Goal: Entertainment & Leisure: Consume media (video, audio)

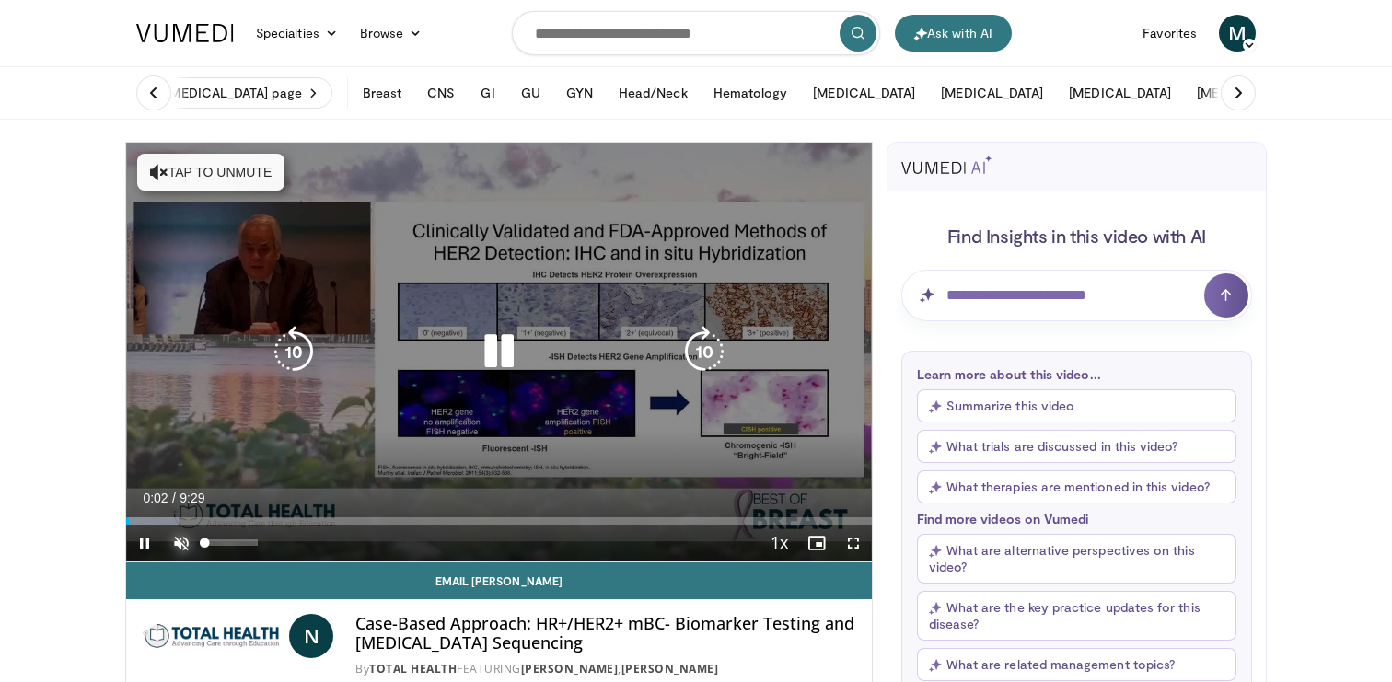
click at [182, 538] on span "Video Player" at bounding box center [181, 543] width 37 height 37
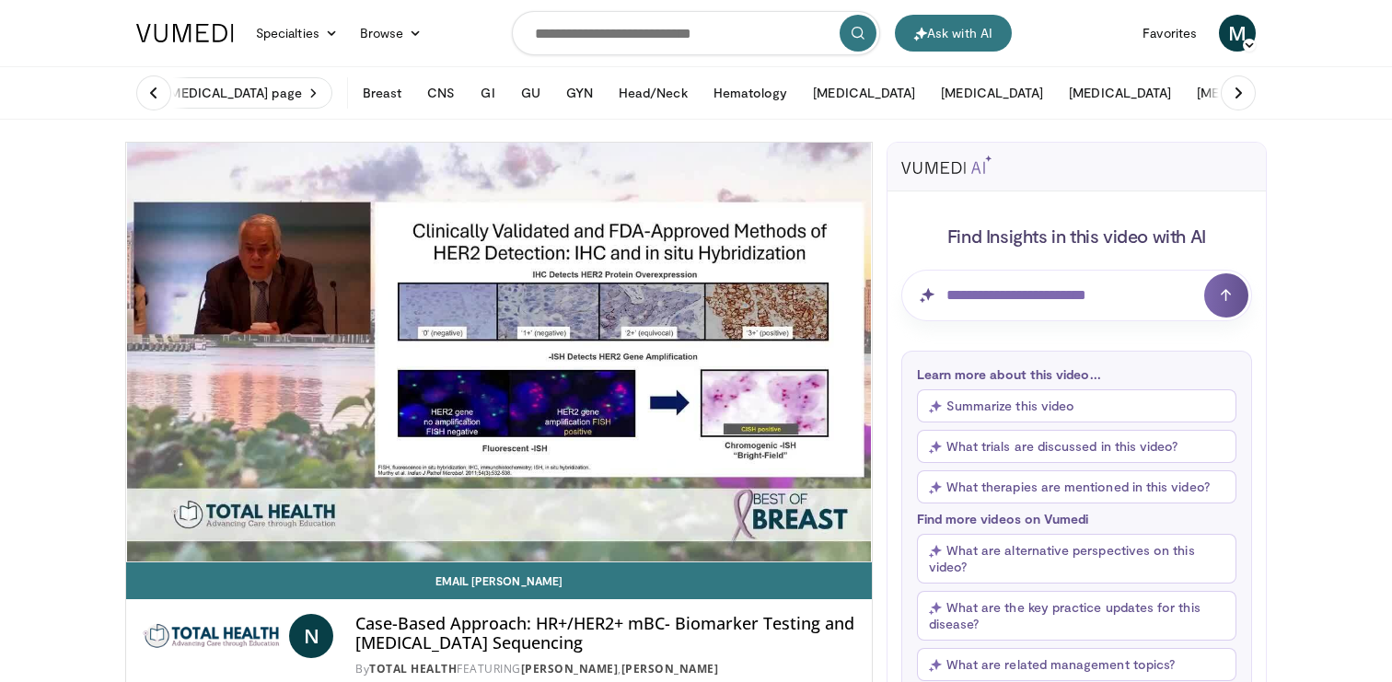
scroll to position [1, 0]
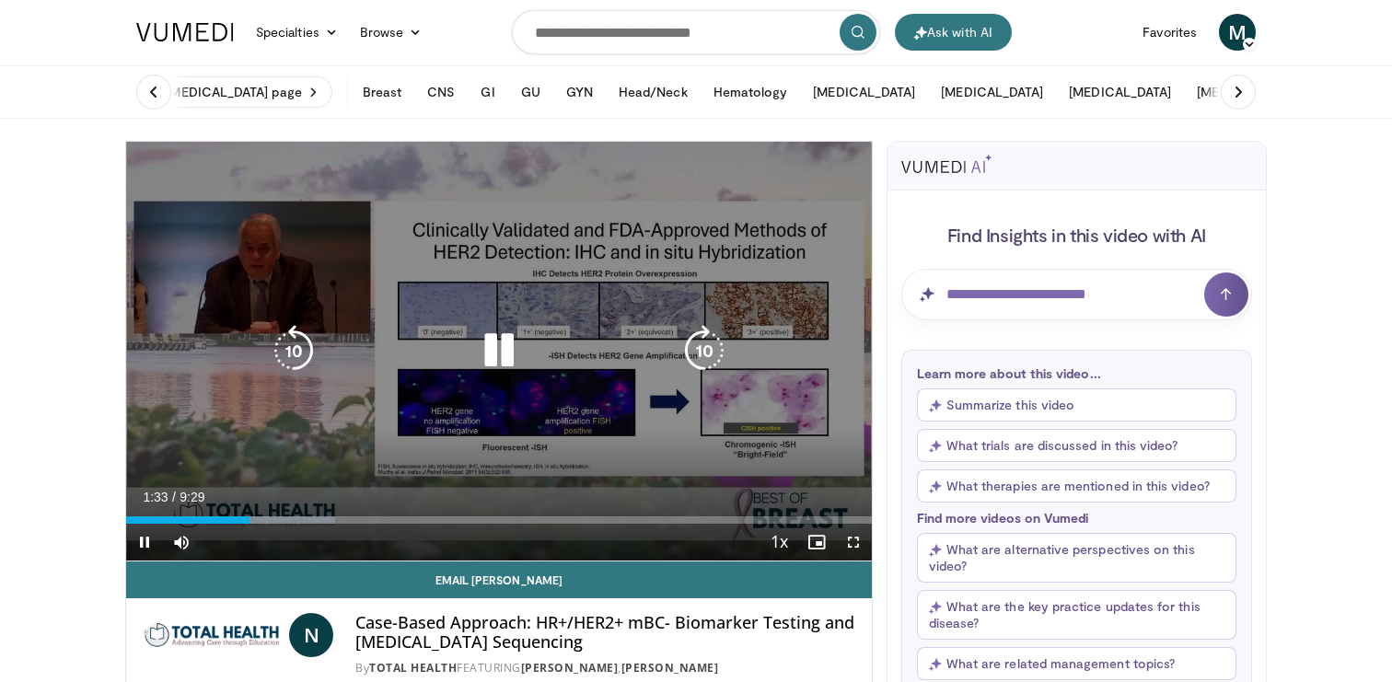
click at [508, 351] on icon "Video Player" at bounding box center [499, 351] width 52 height 52
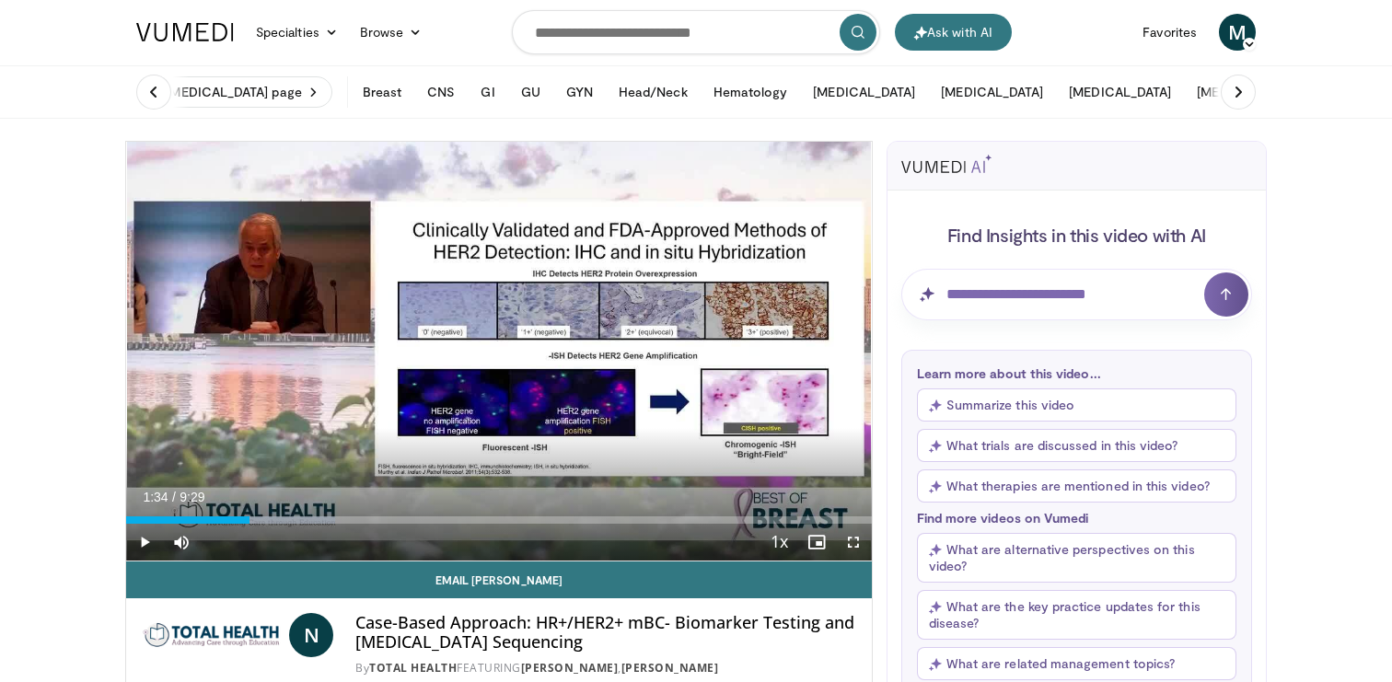
click at [508, 349] on div "10 seconds Tap to unmute" at bounding box center [498, 351] width 745 height 419
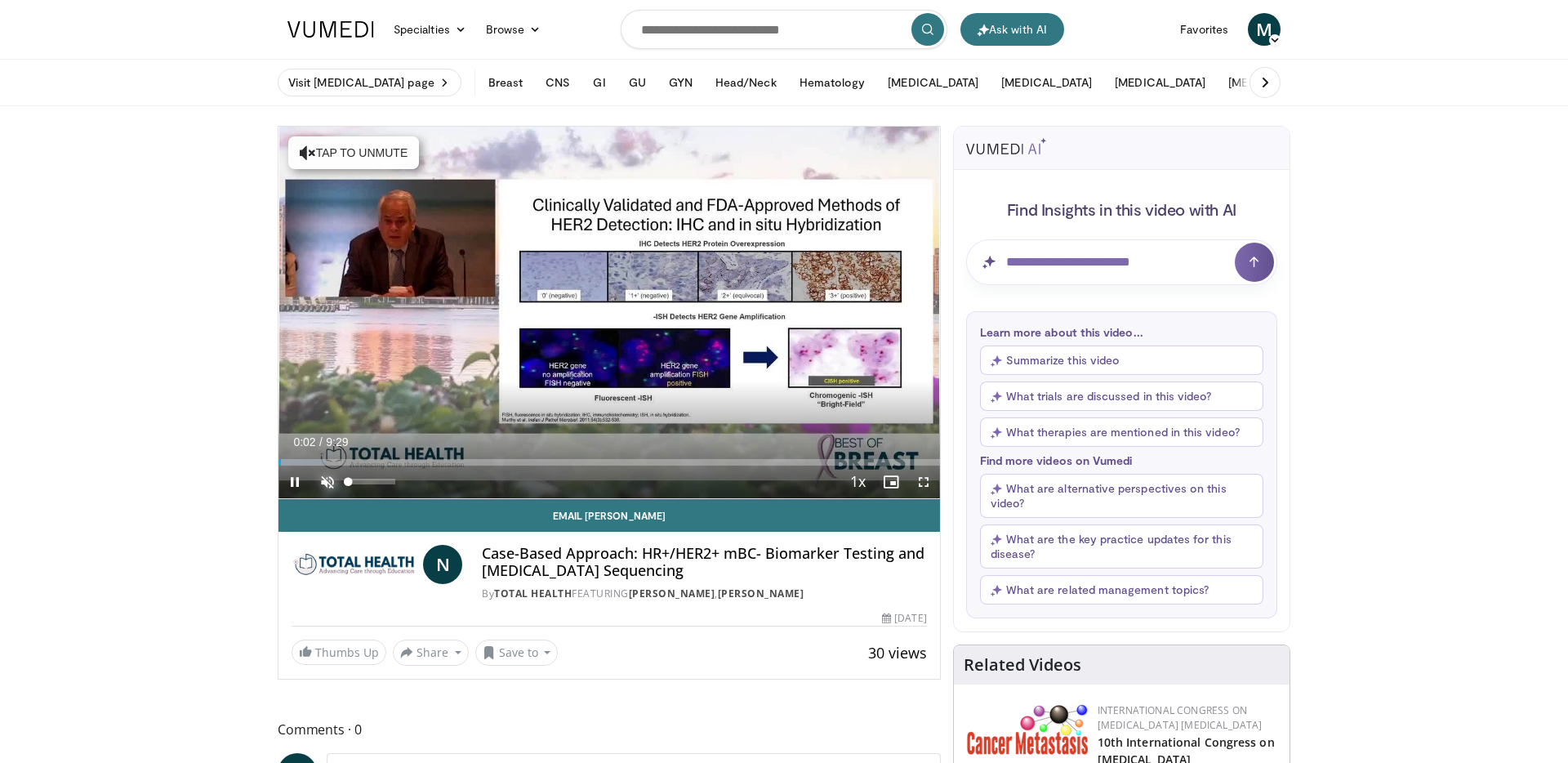
click at [332, 482] on span "Video Player" at bounding box center [327, 482] width 33 height 33
